Goal: Task Accomplishment & Management: Complete application form

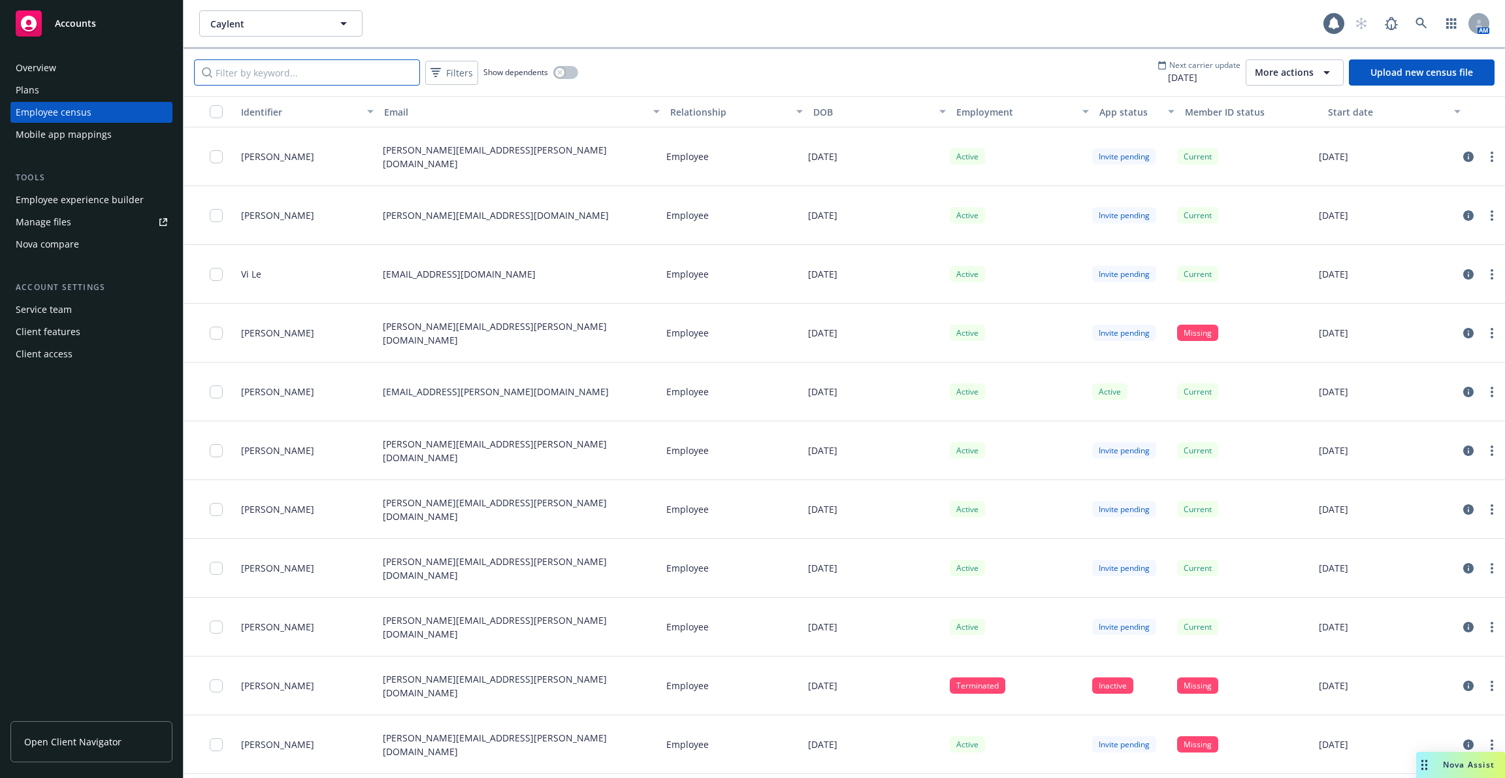
click at [360, 78] on input "Filter by keyword..." at bounding box center [307, 72] width 226 height 26
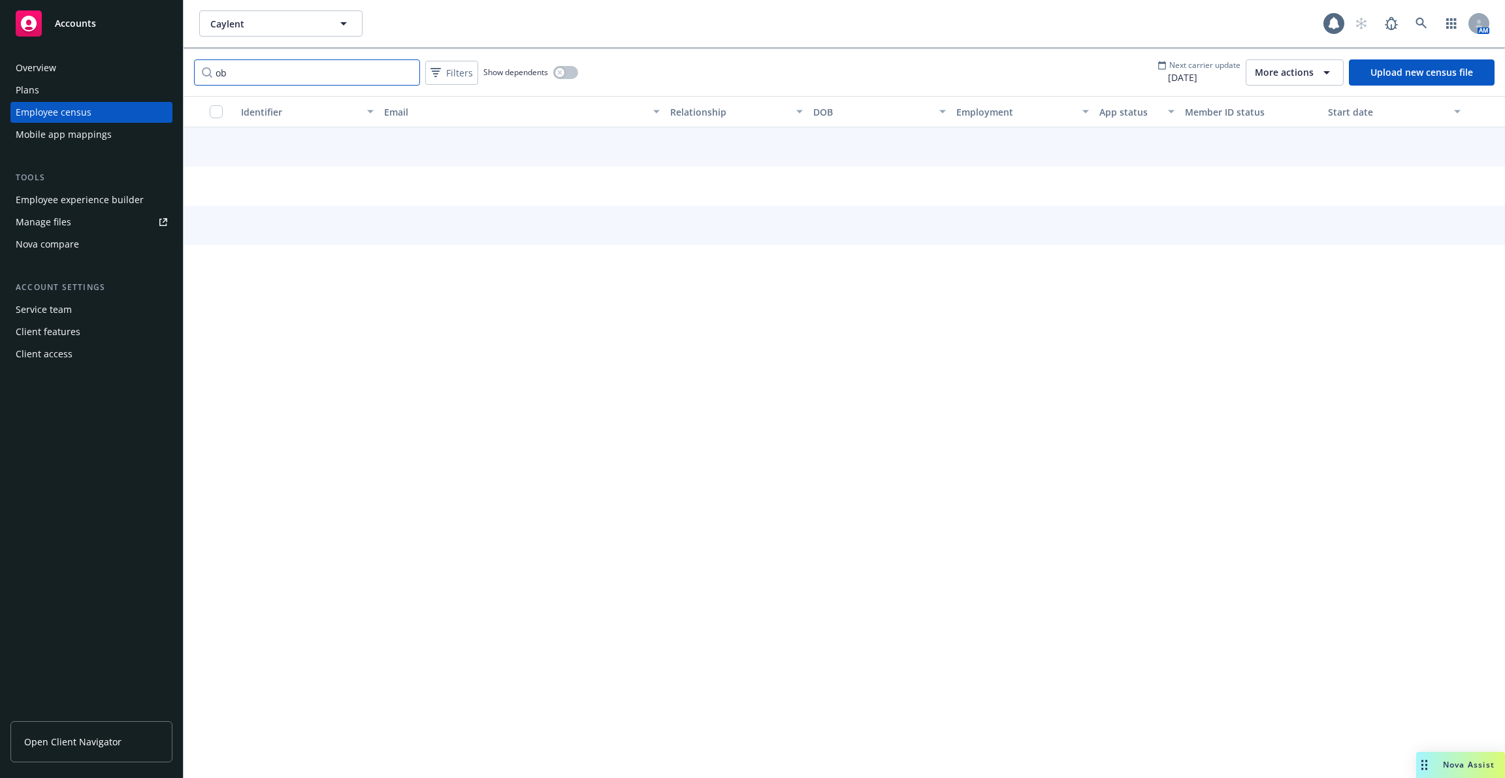
type input "o"
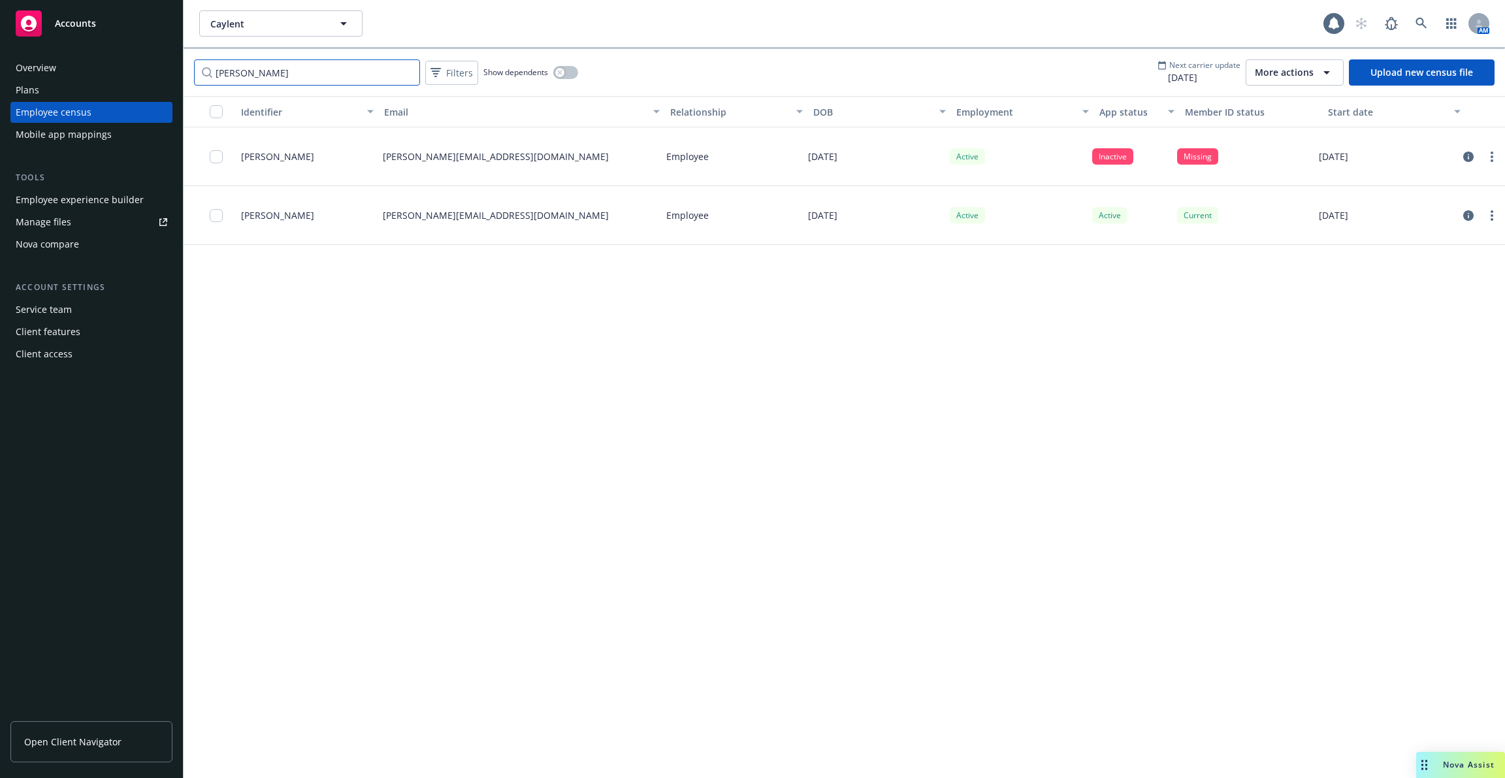
type input "[PERSON_NAME]"
click at [215, 160] on input "checkbox" at bounding box center [216, 156] width 13 height 13
click at [661, 753] on button "Send app invite" at bounding box center [671, 749] width 112 height 26
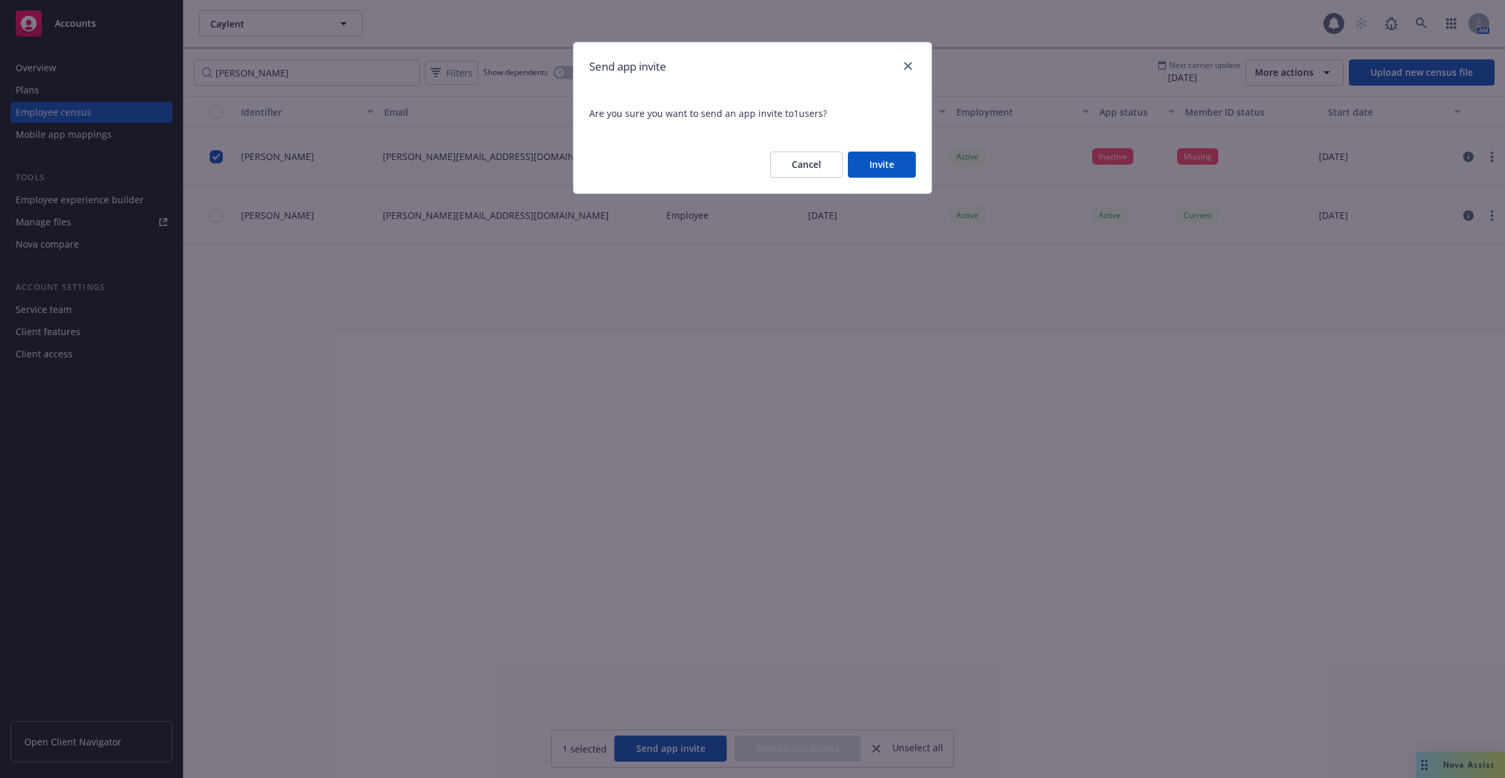
click at [893, 169] on button "Invite" at bounding box center [882, 165] width 68 height 26
